Goal: Information Seeking & Learning: Understand process/instructions

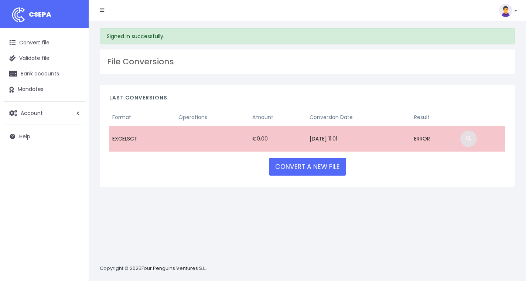
click at [471, 137] on span at bounding box center [468, 138] width 5 height 5
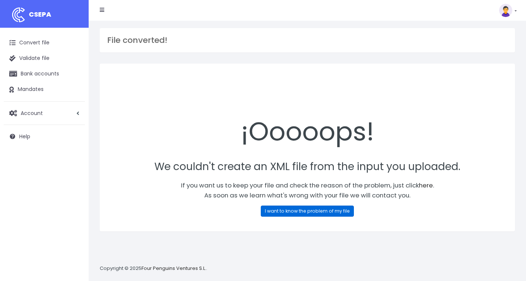
click at [324, 213] on link "I want to know the problem of my file" at bounding box center [307, 210] width 93 height 11
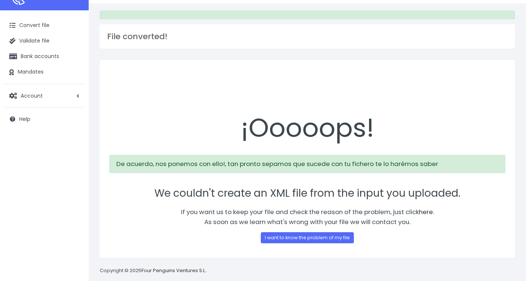
scroll to position [27, 0]
